Goal: Task Accomplishment & Management: Complete application form

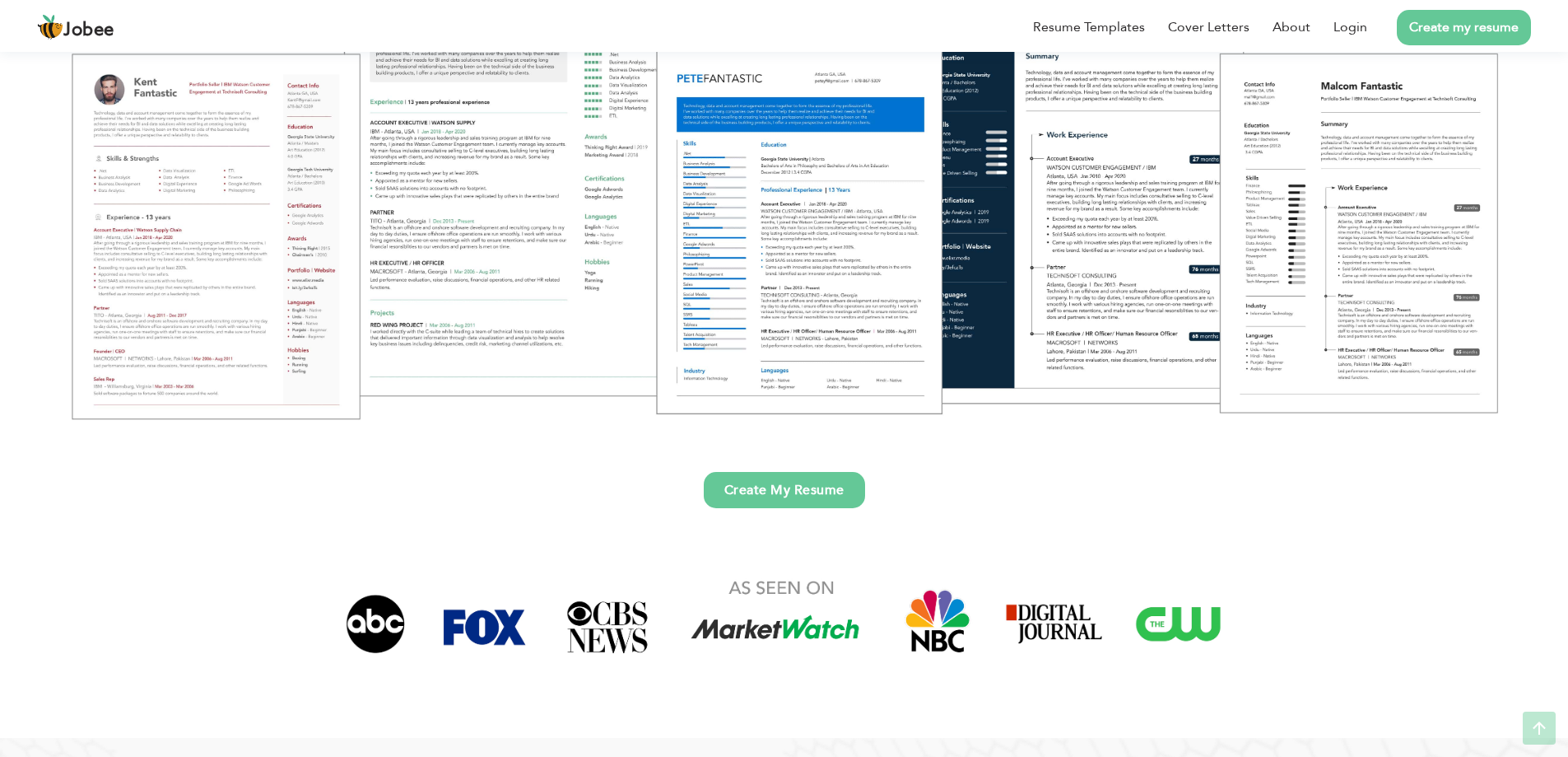
scroll to position [576, 0]
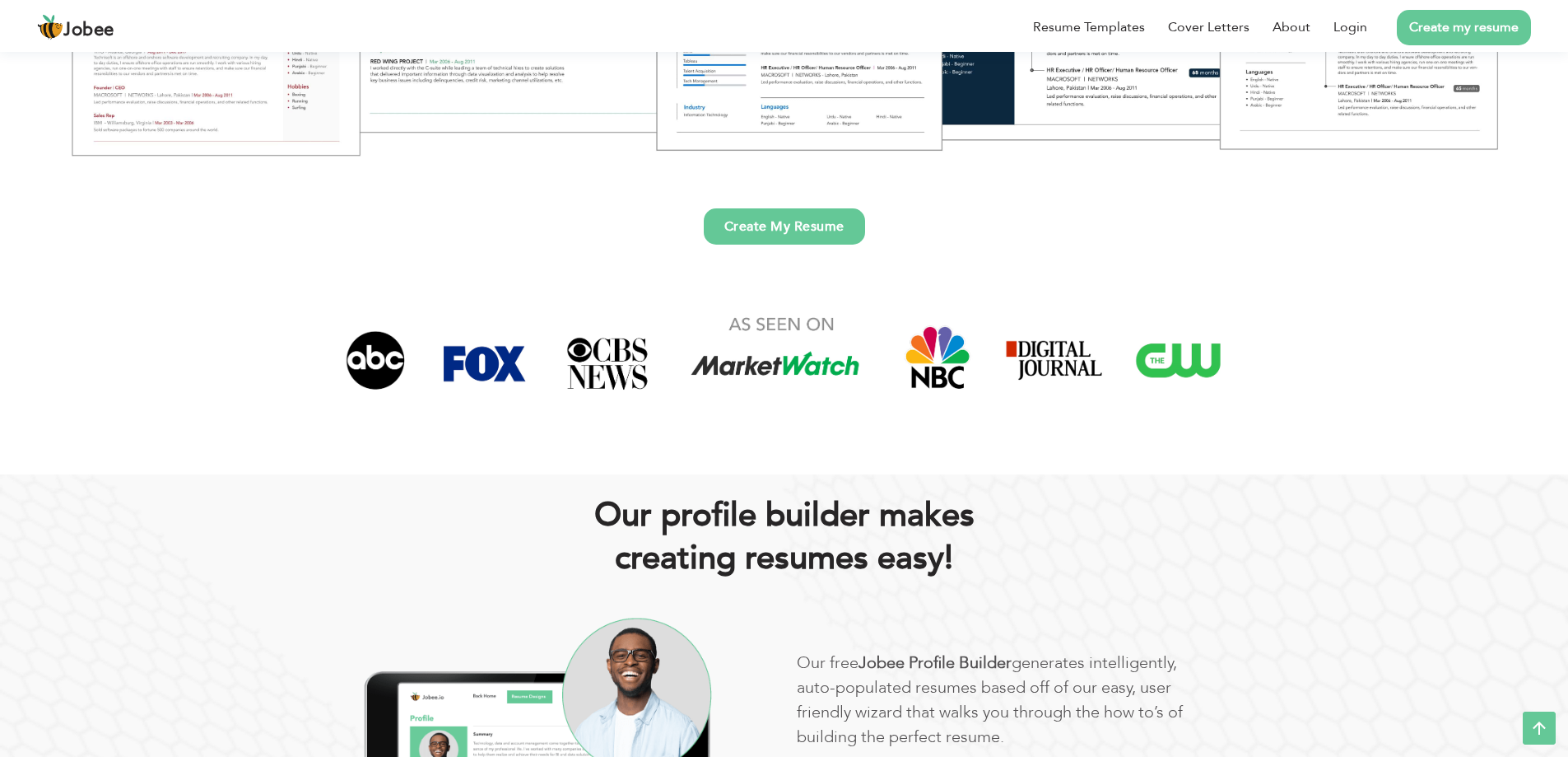
click at [821, 233] on link "Create My Resume" at bounding box center [785, 226] width 162 height 36
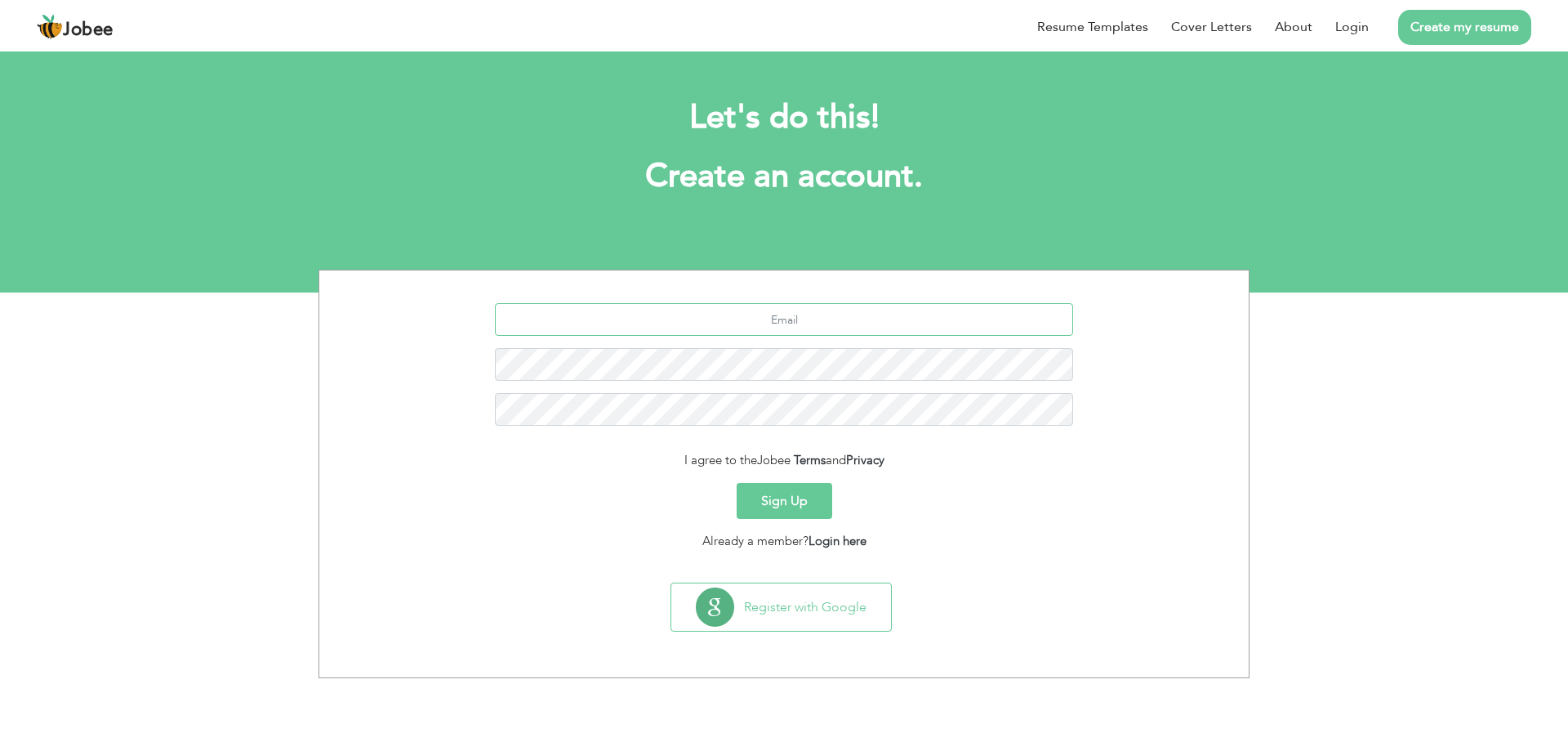
click at [789, 311] on input "text" at bounding box center [784, 319] width 579 height 33
click at [858, 207] on div "Let's do this! Create an account." at bounding box center [784, 156] width 906 height 151
click at [1070, 25] on link "Resume Templates" at bounding box center [1093, 27] width 111 height 20
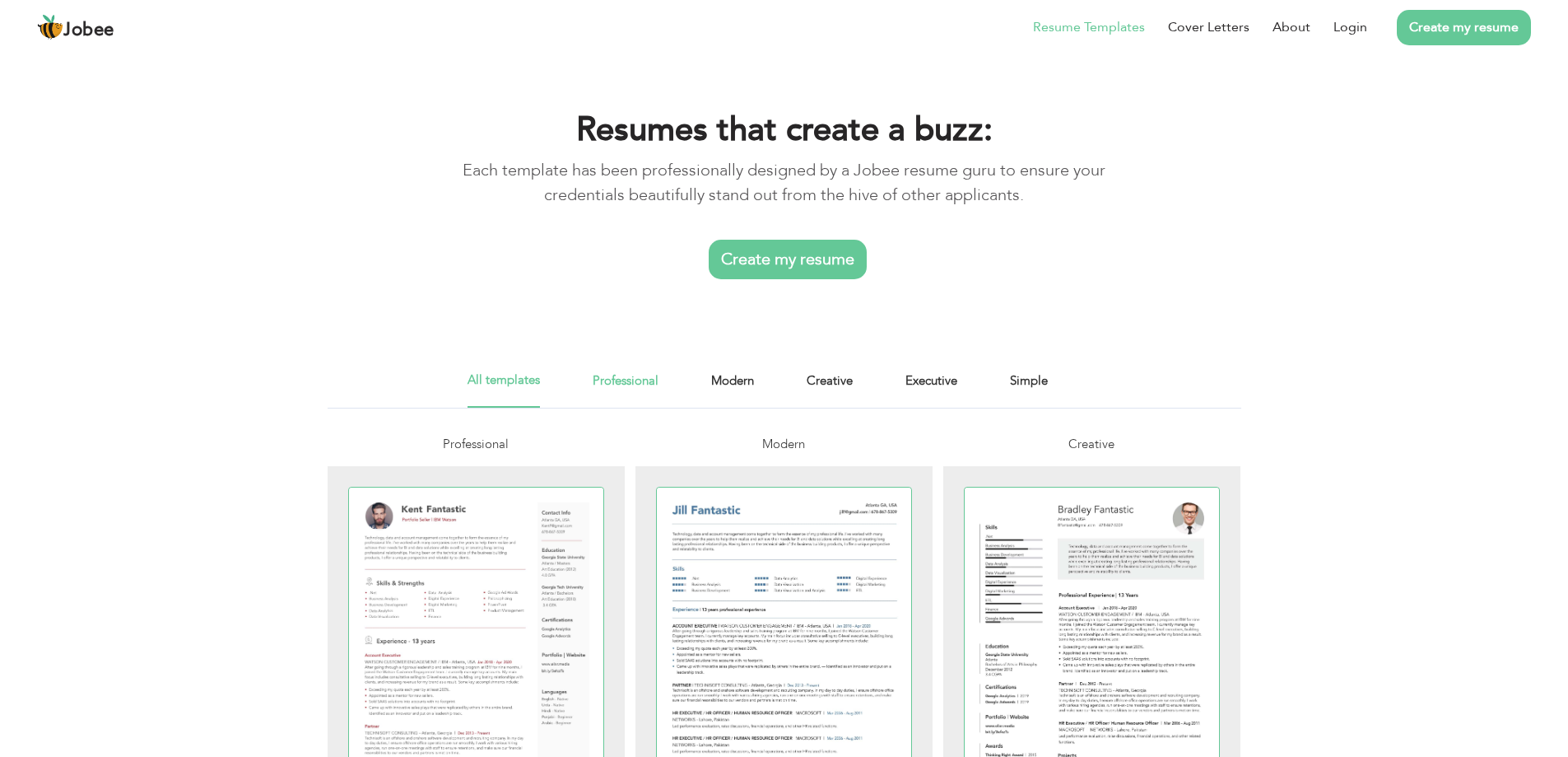
click at [635, 386] on link "Professional" at bounding box center [626, 389] width 66 height 37
